Goal: Check status: Check status

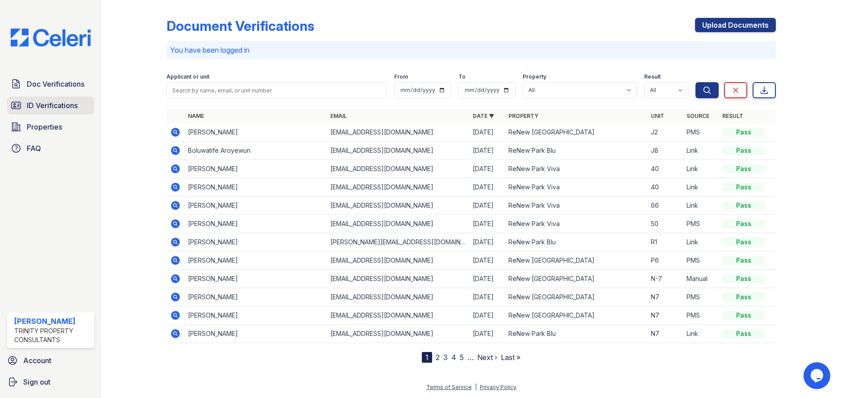
click at [38, 104] on span "ID Verifications" at bounding box center [52, 105] width 51 height 11
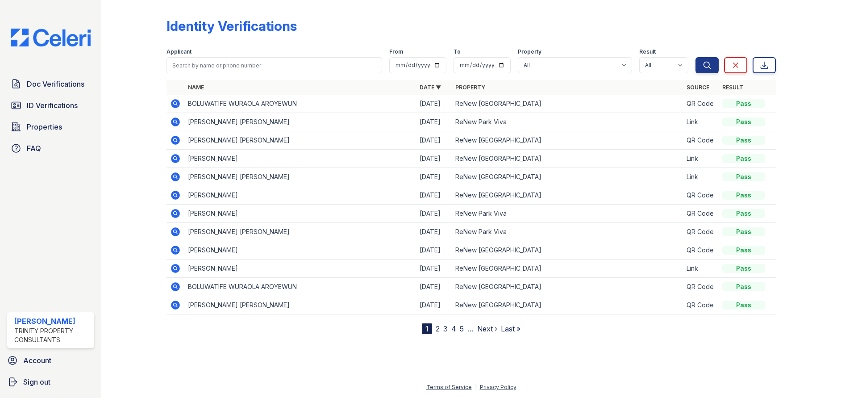
click at [176, 102] on icon at bounding box center [175, 103] width 9 height 9
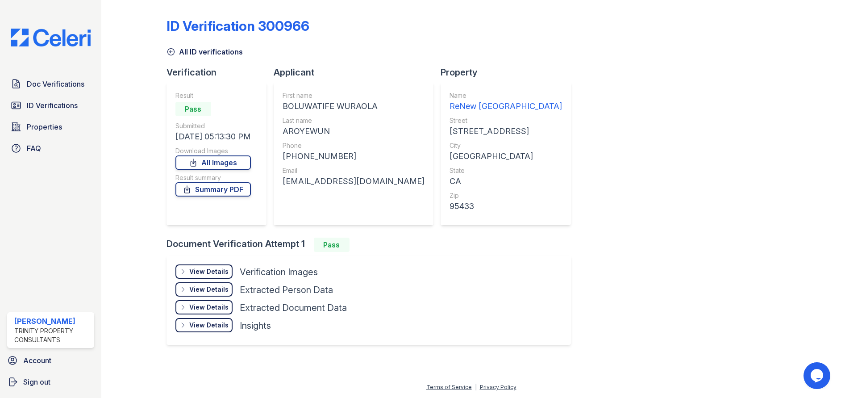
click at [662, 158] on div "ID Verification 300966 All ID verifications Verification Result Pass Submitted …" at bounding box center [471, 181] width 609 height 354
drag, startPoint x: 612, startPoint y: 89, endPoint x: 606, endPoint y: 92, distance: 6.2
click at [612, 89] on div "ID Verification 300966 All ID verifications Verification Result Pass Submitted …" at bounding box center [471, 181] width 609 height 354
drag, startPoint x: 234, startPoint y: 161, endPoint x: 252, endPoint y: 181, distance: 26.6
click at [234, 161] on link "All Images" at bounding box center [212, 162] width 75 height 14
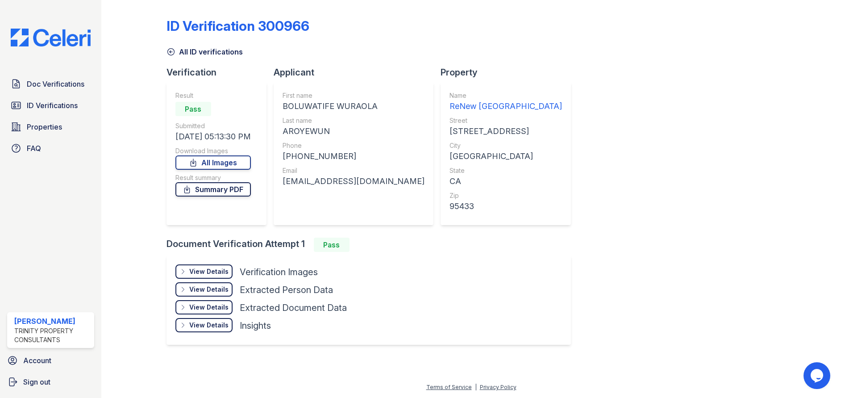
click at [212, 192] on link "Summary PDF" at bounding box center [212, 189] width 75 height 14
